Goal: Find specific page/section: Find specific page/section

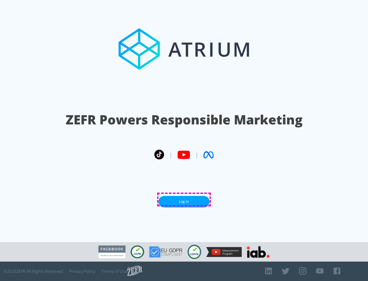
click at [184, 200] on link "Log In" at bounding box center [183, 201] width 51 height 11
